Goal: Task Accomplishment & Management: Use online tool/utility

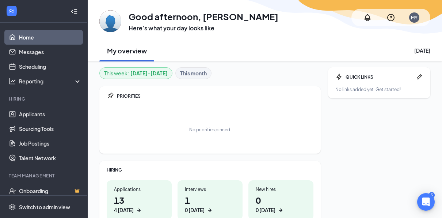
click at [130, 200] on h1 "13 4 [DATE]" at bounding box center [139, 204] width 50 height 20
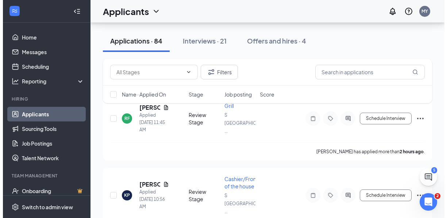
scroll to position [47, 0]
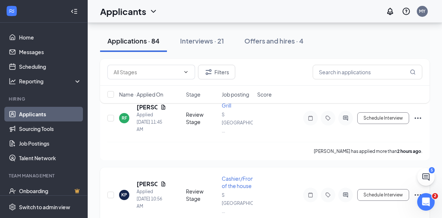
click at [144, 188] on div "Applied [DATE] 10:56 AM" at bounding box center [152, 199] width 30 height 22
click at [145, 180] on h5 "[PERSON_NAME]" at bounding box center [147, 184] width 21 height 8
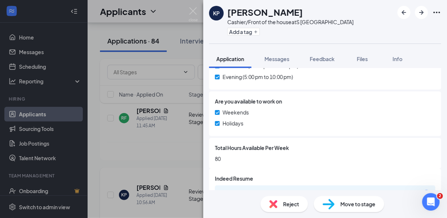
scroll to position [310, 0]
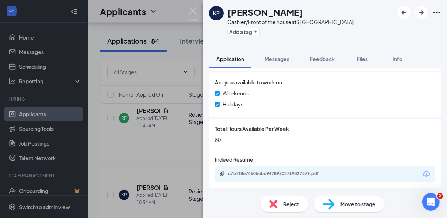
click at [270, 177] on div "c7b7f8e74505ebc94789302719427579.pdf" at bounding box center [278, 174] width 118 height 7
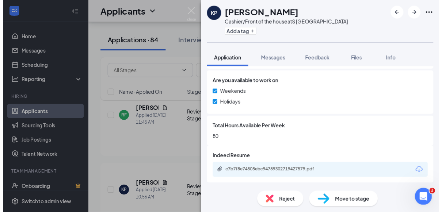
scroll to position [308, 0]
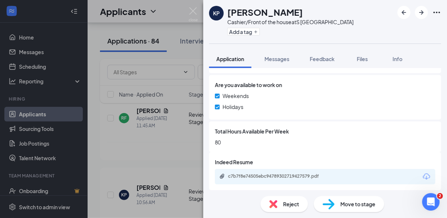
click at [191, 12] on img at bounding box center [193, 14] width 9 height 14
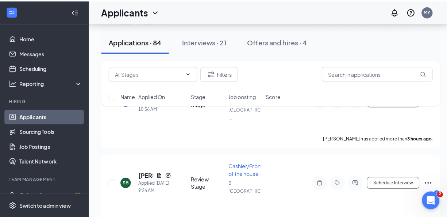
scroll to position [144, 0]
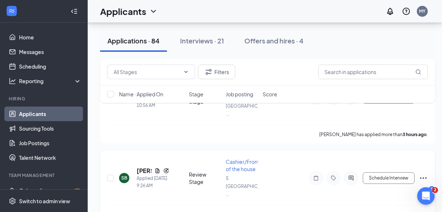
click at [142, 167] on h5 "[PERSON_NAME]" at bounding box center [144, 171] width 15 height 8
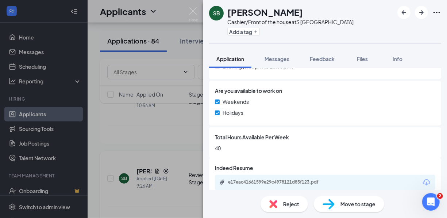
scroll to position [323, 0]
click at [254, 182] on div "e17eac41661599e29c4978121d85f123.pdf" at bounding box center [279, 181] width 102 height 6
